Goal: Task Accomplishment & Management: Manage account settings

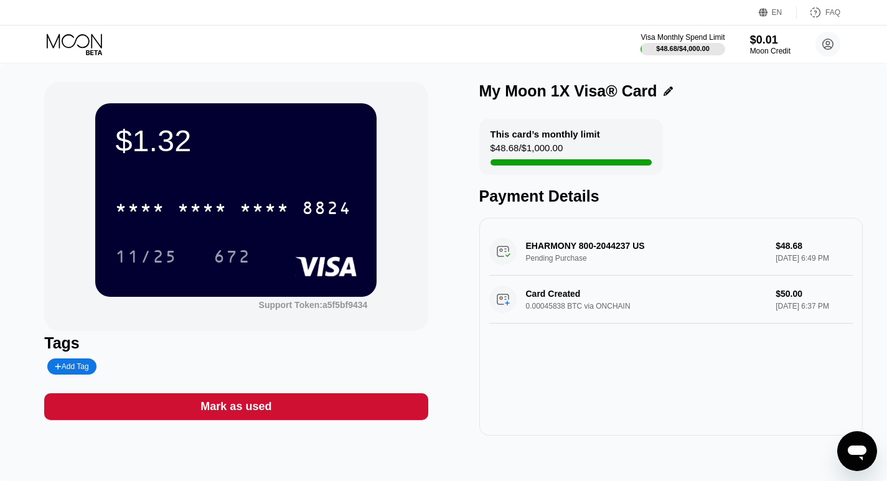
click at [663, 94] on icon at bounding box center [667, 91] width 9 height 9
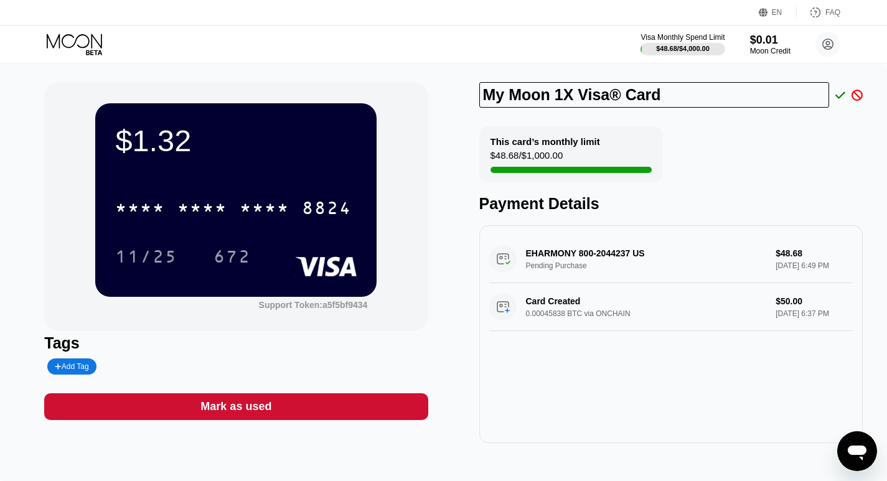
click at [677, 127] on div "My Moon 1X Visa® Card This card’s monthly limit $48.68 / $1,000.00 Payment Deta…" at bounding box center [670, 262] width 383 height 361
click at [839, 95] on icon at bounding box center [840, 95] width 10 height 11
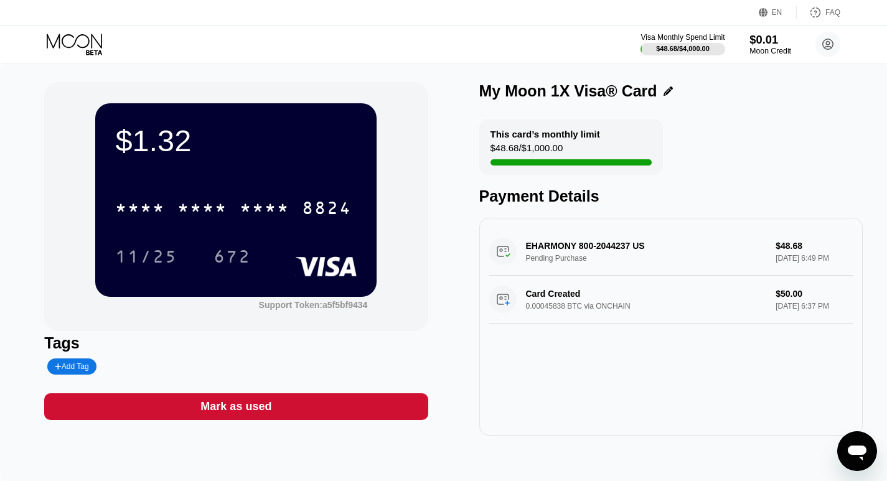
click at [771, 49] on div "Moon Credit" at bounding box center [770, 51] width 42 height 9
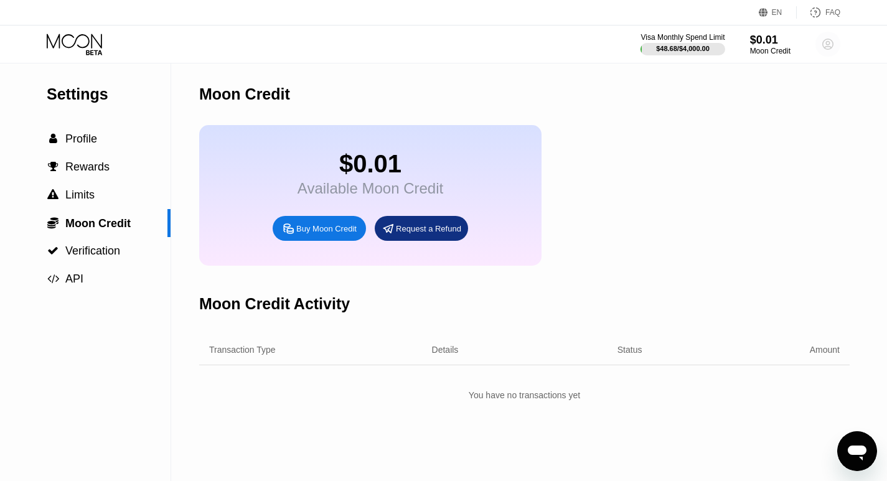
click at [823, 49] on circle at bounding box center [827, 44] width 25 height 25
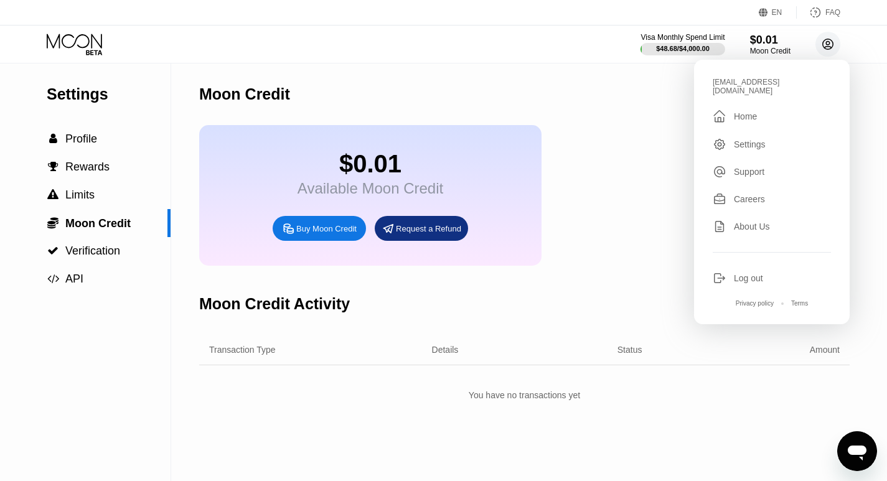
click at [823, 49] on circle at bounding box center [827, 44] width 25 height 25
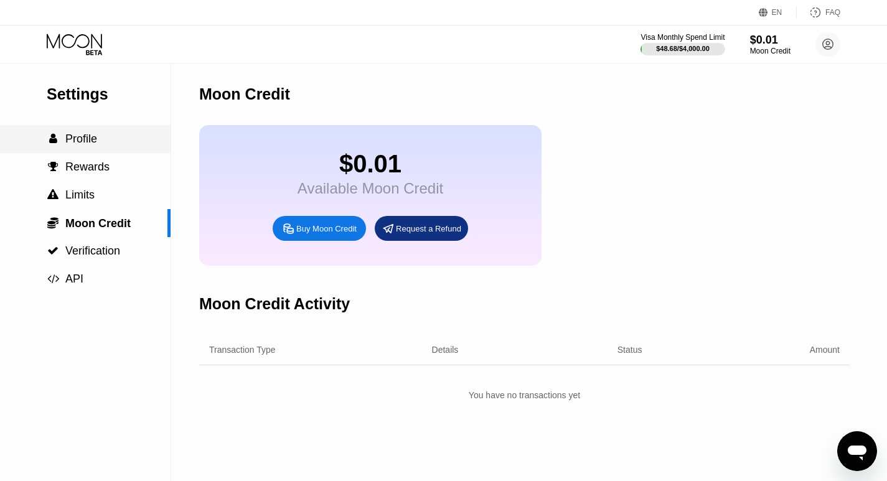
click at [104, 145] on div " Profile" at bounding box center [85, 139] width 171 height 13
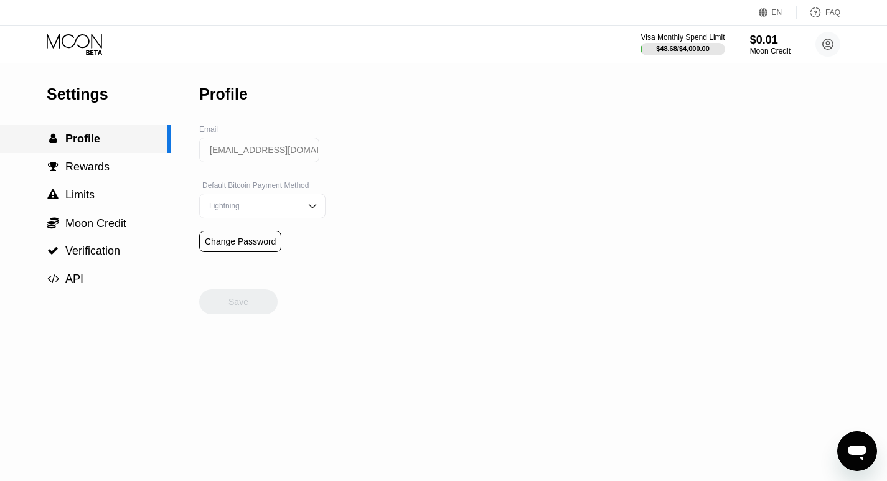
click at [116, 151] on div " Profile" at bounding box center [85, 139] width 171 height 28
click at [85, 39] on icon at bounding box center [76, 45] width 58 height 22
